Goal: Task Accomplishment & Management: Manage account settings

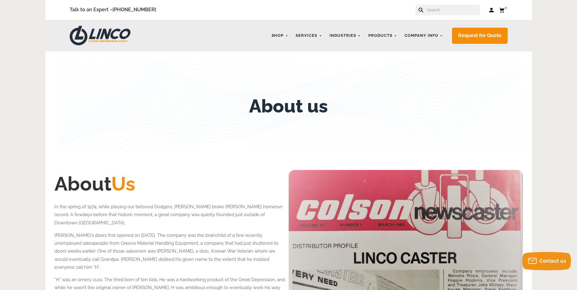
click at [492, 10] on link "Log in" at bounding box center [491, 10] width 5 height 6
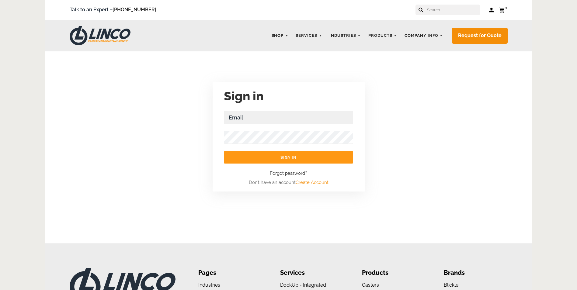
drag, startPoint x: 273, startPoint y: 105, endPoint x: 274, endPoint y: 109, distance: 4.1
click at [274, 106] on div "Sign in Email Address Required Sign in Forgot password? Don’t have an account C…" at bounding box center [289, 137] width 152 height 104
click at [276, 110] on div "Sign in Email Address Required Sign in Forgot password? Don’t have an account C…" at bounding box center [289, 137] width 152 height 104
click at [277, 113] on input "Email Address Required" at bounding box center [288, 117] width 129 height 13
type input "Jennifer.camarena@kingtaco.net"
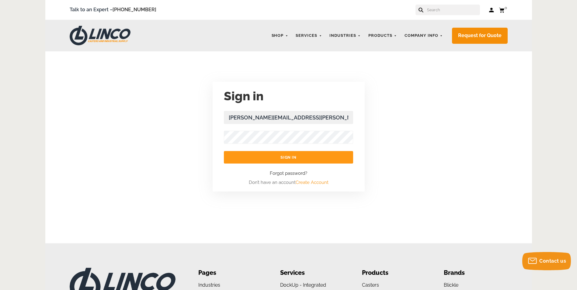
click at [224, 151] on input "Sign in" at bounding box center [288, 157] width 129 height 12
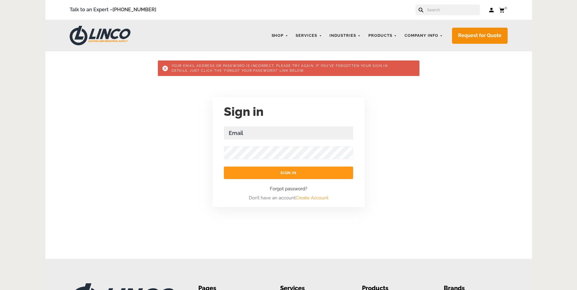
click at [271, 143] on form "Email Address Required Sign in Forgot password? Don’t have an account Create Ac…" at bounding box center [288, 164] width 129 height 75
click at [271, 138] on input "Email Address Required" at bounding box center [288, 133] width 129 height 13
type input "lizbeth.gutierrez@kingtaco.net"
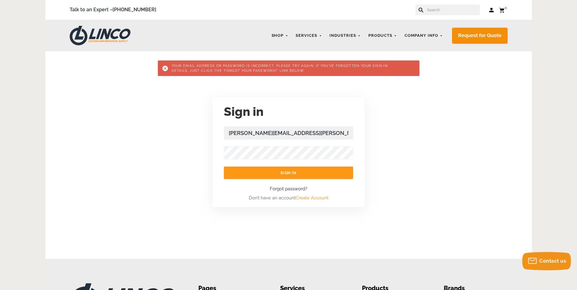
click at [224, 167] on input "Sign in" at bounding box center [288, 173] width 129 height 12
click at [272, 134] on input "Email Address Required" at bounding box center [288, 133] width 129 height 13
type input "lizbeth.gutierrez@kingtaco.net"
click at [324, 169] on input "Sign in" at bounding box center [288, 173] width 129 height 12
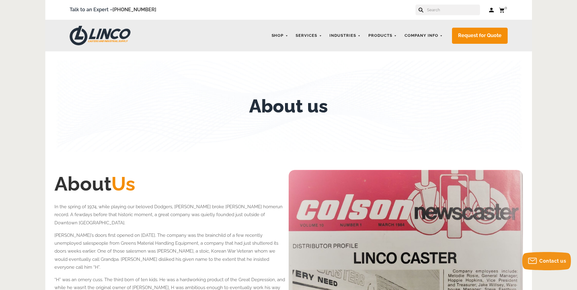
click at [116, 29] on img at bounding box center [100, 35] width 61 height 19
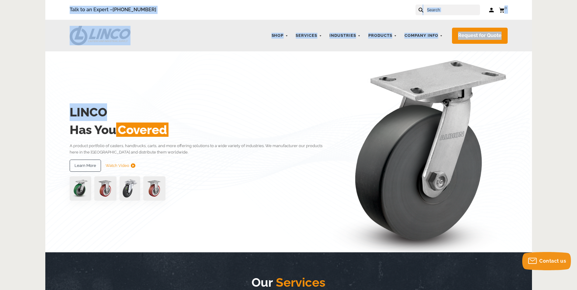
drag, startPoint x: 61, startPoint y: 18, endPoint x: 183, endPoint y: 61, distance: 129.2
drag, startPoint x: 183, startPoint y: 61, endPoint x: 163, endPoint y: 57, distance: 20.7
click at [161, 56] on div "LINCO Has You Covered A product portfolio of casters, handtrucks, carts, and mo…" at bounding box center [289, 151] width 438 height 201
